Goal: Find specific page/section: Find specific page/section

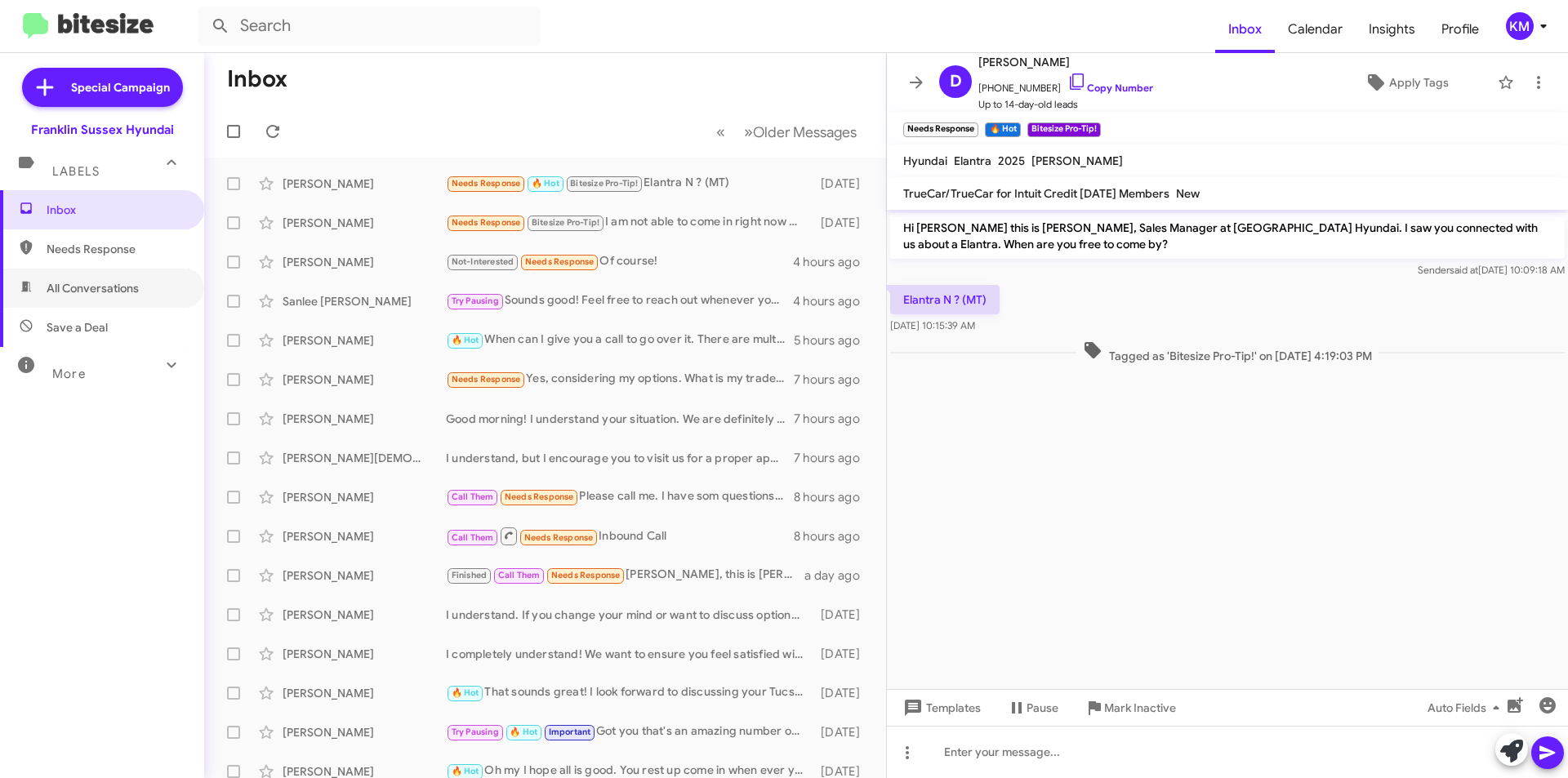
click at [121, 286] on span "All Conversations" at bounding box center [92, 288] width 92 height 16
type input "in:all-conversations"
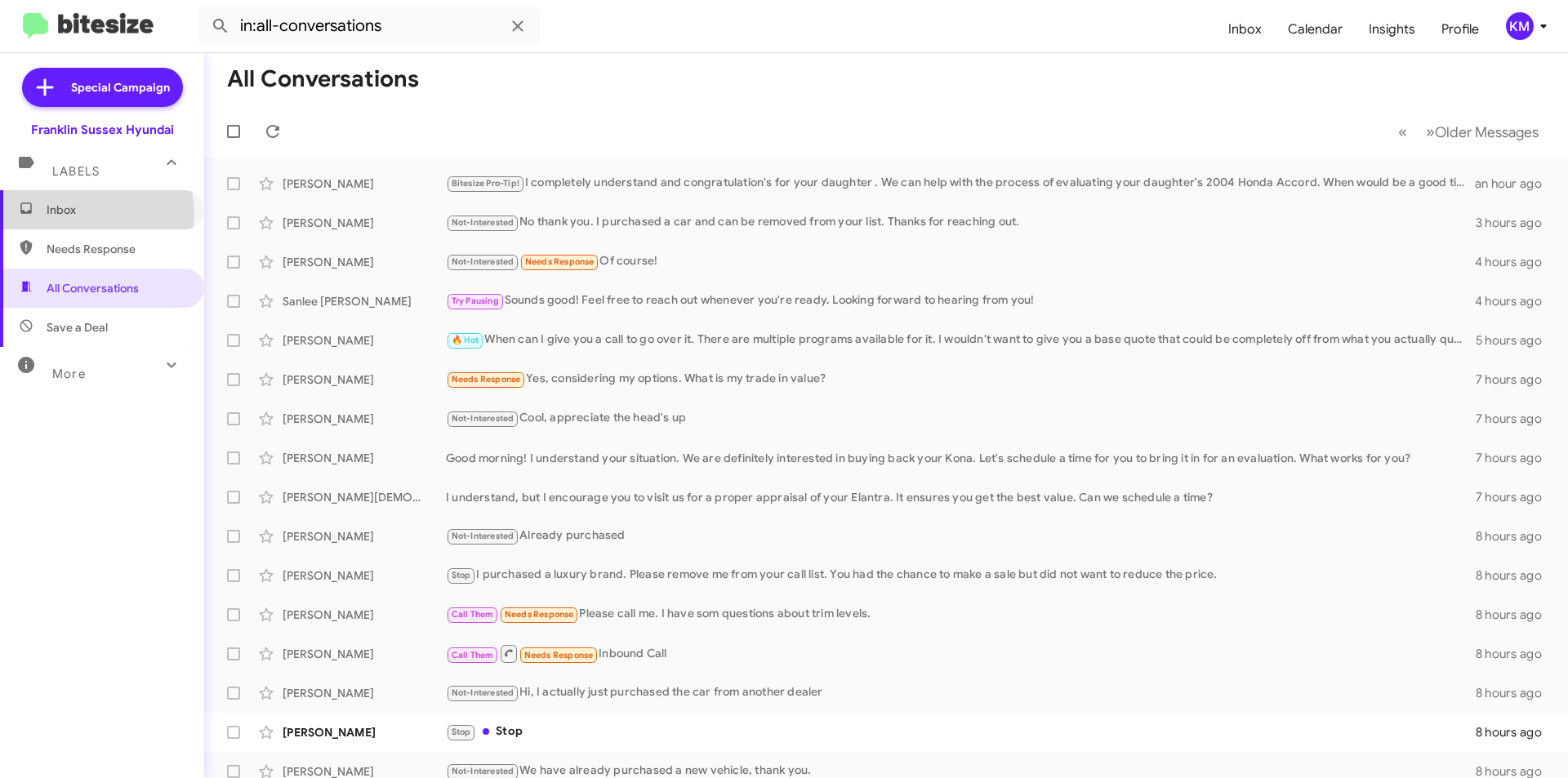
click at [88, 214] on span "Inbox" at bounding box center [116, 210] width 139 height 16
